Goal: Information Seeking & Learning: Learn about a topic

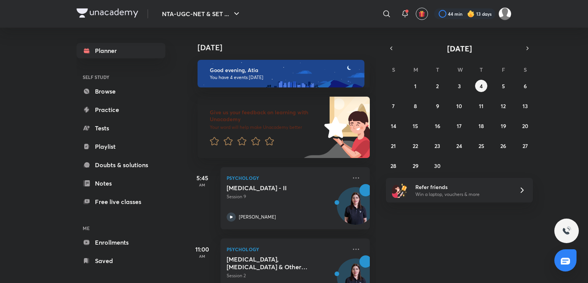
click at [444, 232] on div "[DATE] Good evening, Atia You have 4 events [DATE] Give us your feedback on lea…" at bounding box center [387, 155] width 400 height 255
click at [462, 90] on button "3" at bounding box center [459, 86] width 12 height 12
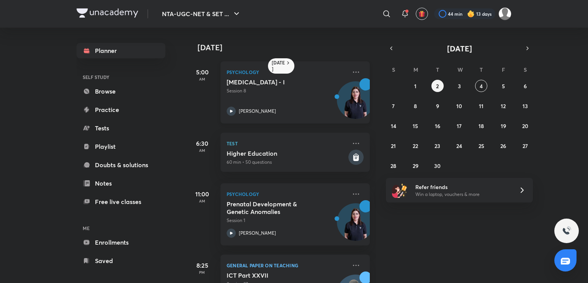
click at [314, 86] on div "[MEDICAL_DATA] - I Session 8" at bounding box center [287, 86] width 120 height 16
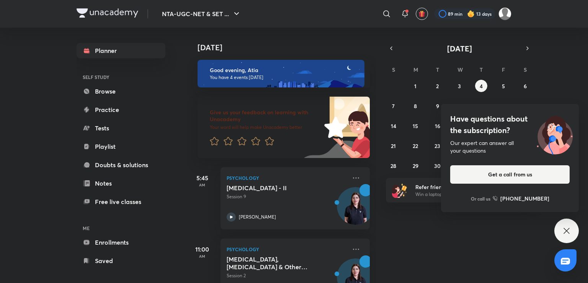
click at [573, 230] on div "Have questions about the subscription? Our expert can answer all your questions…" at bounding box center [566, 230] width 25 height 25
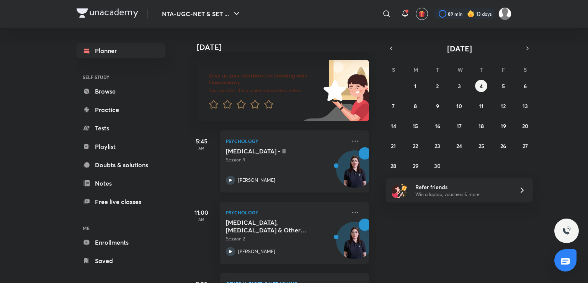
scroll to position [36, 1]
click at [478, 86] on button "4" at bounding box center [481, 86] width 12 height 12
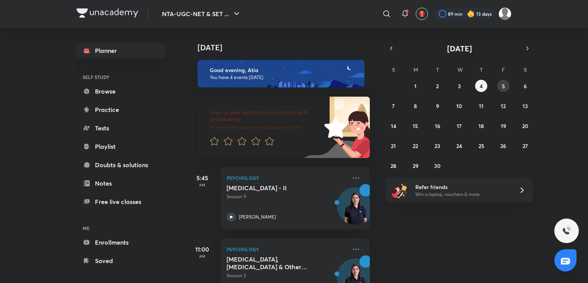
click at [507, 87] on button "5" at bounding box center [503, 86] width 12 height 12
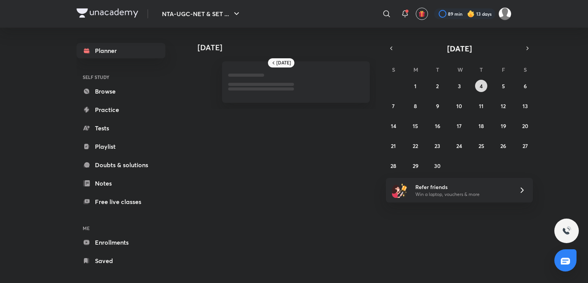
click at [480, 82] on abbr "4" at bounding box center [481, 85] width 3 height 7
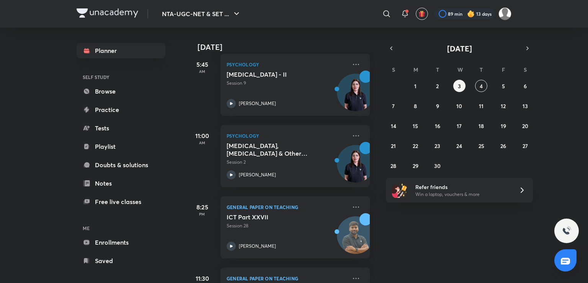
scroll to position [116, 0]
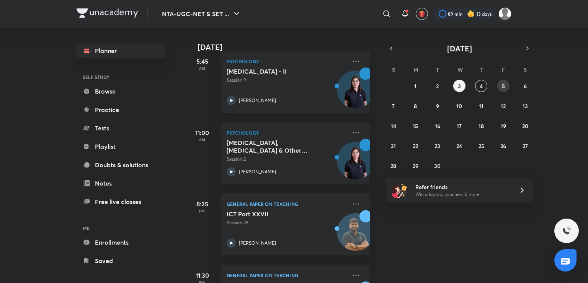
click at [505, 84] on button "5" at bounding box center [503, 86] width 12 height 12
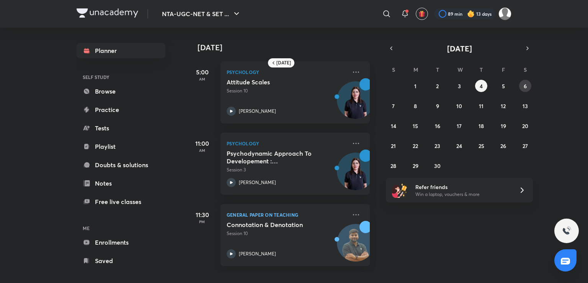
click at [529, 83] on button "6" at bounding box center [525, 86] width 12 height 12
click at [505, 84] on button "5" at bounding box center [503, 86] width 12 height 12
click at [484, 84] on button "4" at bounding box center [481, 86] width 12 height 12
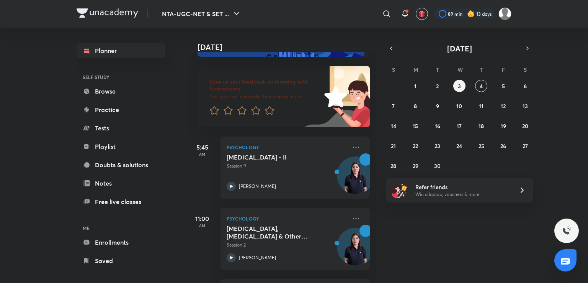
scroll to position [0, 0]
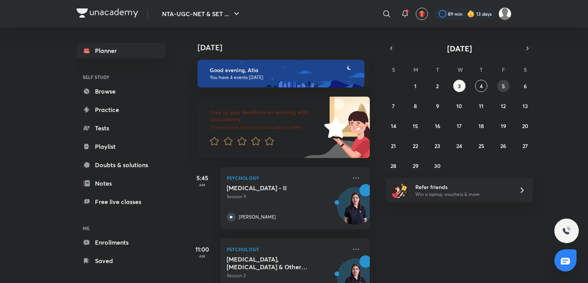
click at [506, 86] on button "5" at bounding box center [503, 86] width 12 height 12
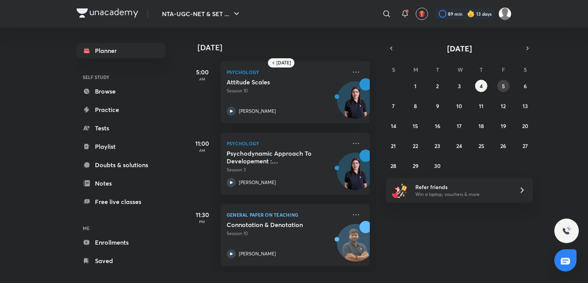
click at [504, 82] on abbr "5" at bounding box center [503, 85] width 3 height 7
click at [481, 85] on abbr "4" at bounding box center [481, 85] width 3 height 7
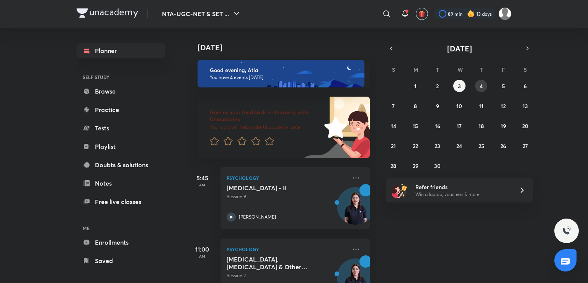
click at [482, 80] on button "4" at bounding box center [481, 86] width 12 height 12
click at [504, 87] on abbr "5" at bounding box center [503, 85] width 3 height 7
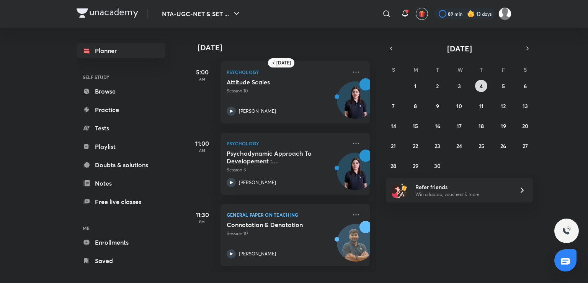
click at [480, 88] on abbr "4" at bounding box center [481, 85] width 3 height 7
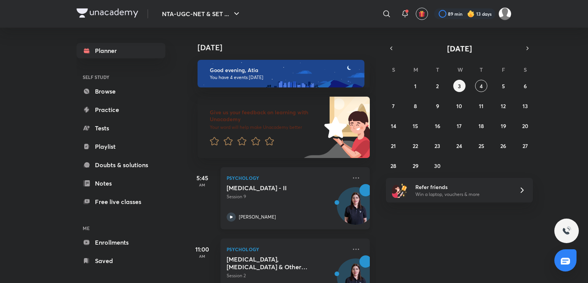
click at [283, 192] on div "Neuropsychological Tests - II Session 9" at bounding box center [287, 192] width 120 height 16
